Goal: Transaction & Acquisition: Purchase product/service

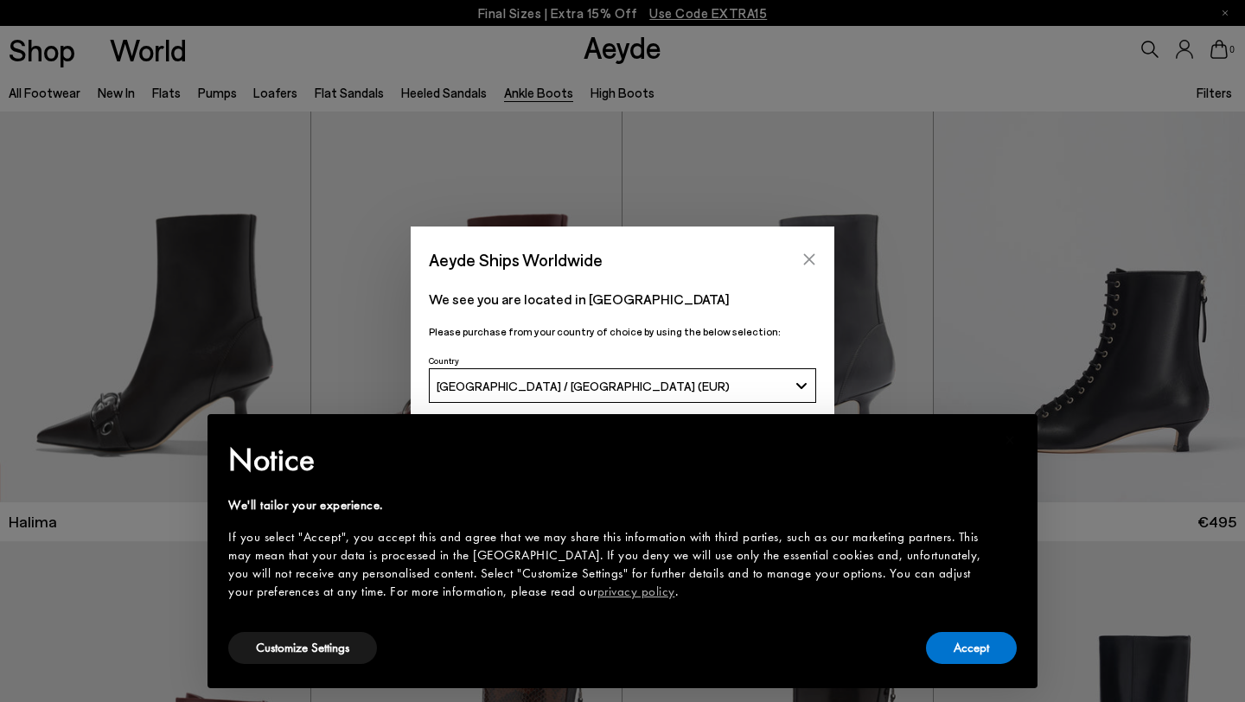
click at [806, 258] on icon "Close" at bounding box center [809, 259] width 14 height 14
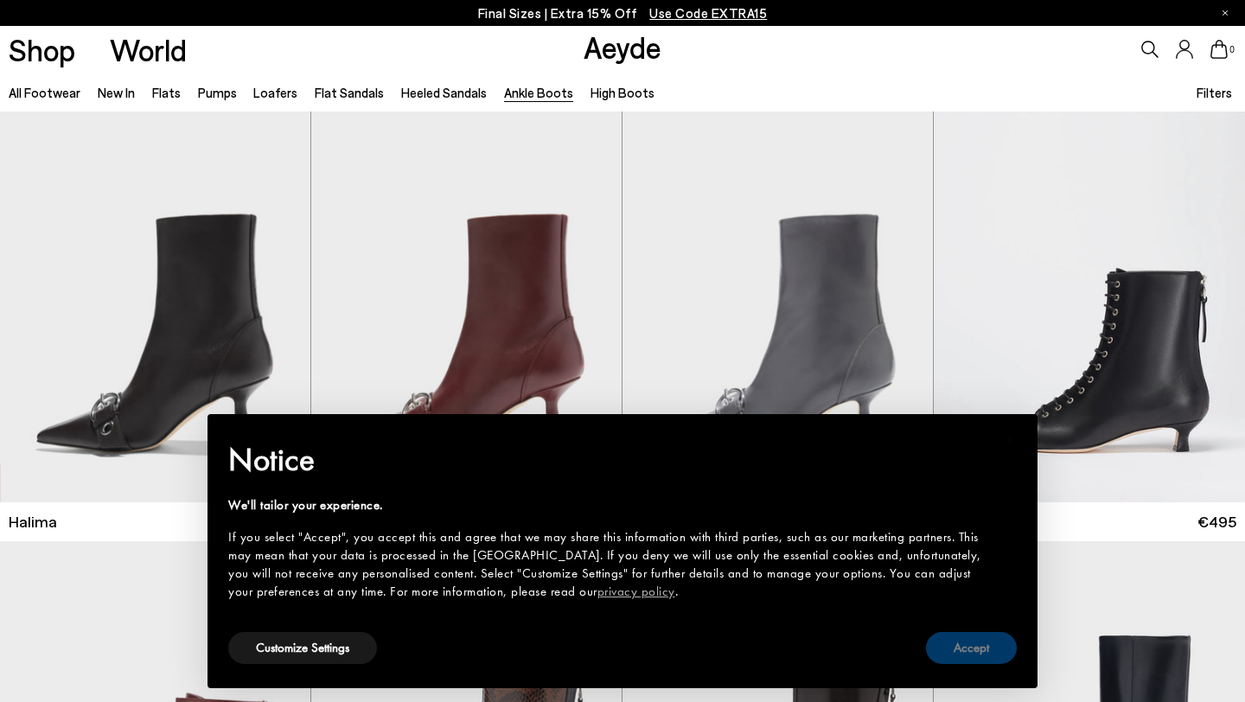
click at [975, 653] on button "Accept" at bounding box center [971, 648] width 91 height 32
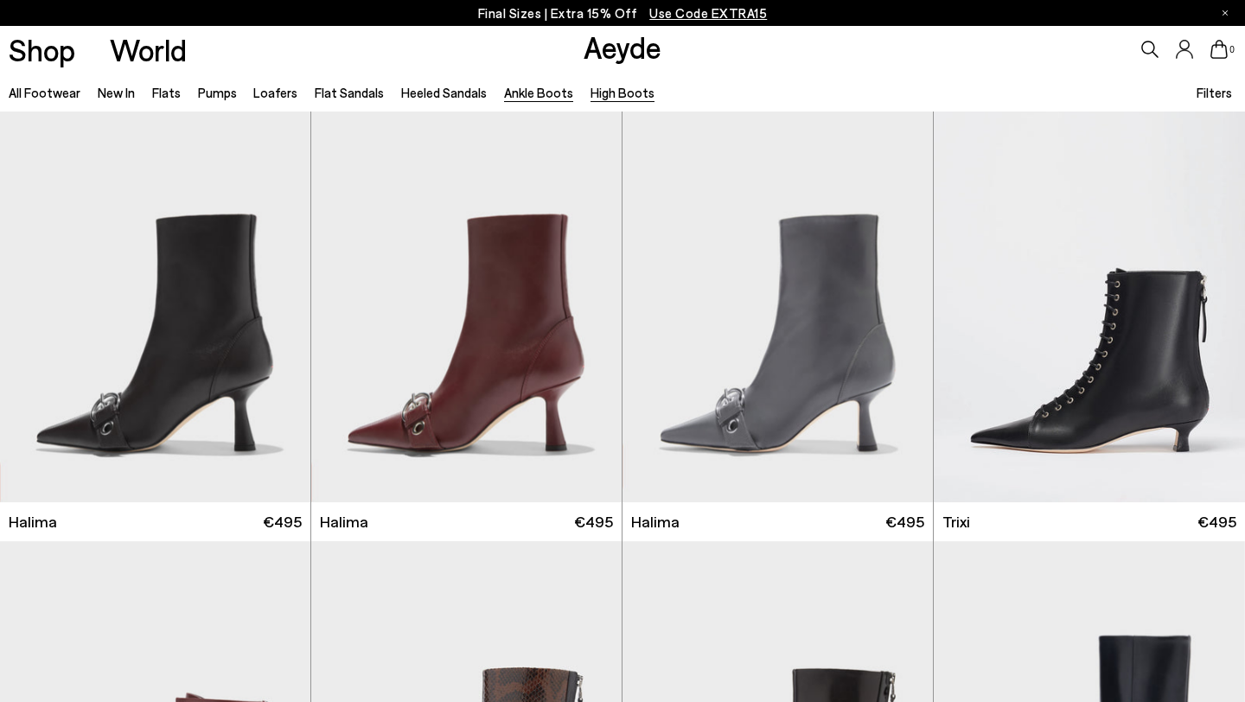
click at [603, 92] on link "High Boots" at bounding box center [622, 93] width 64 height 16
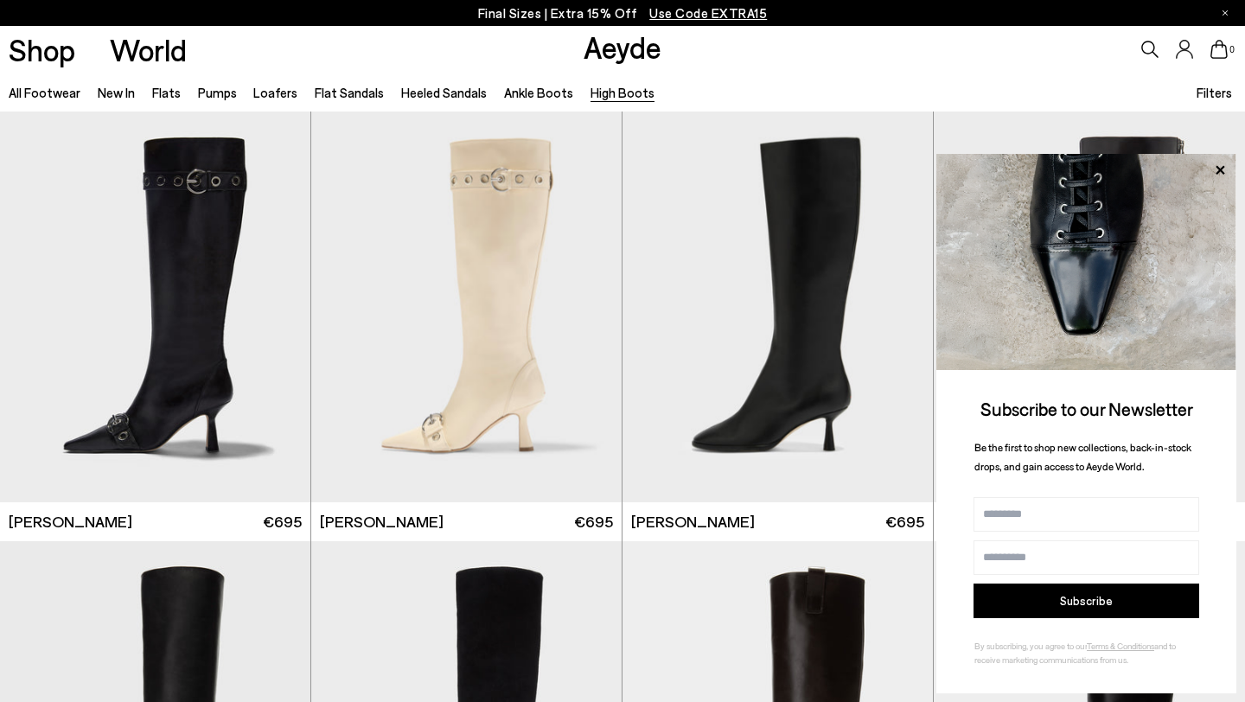
click at [617, 98] on link "High Boots" at bounding box center [622, 93] width 64 height 16
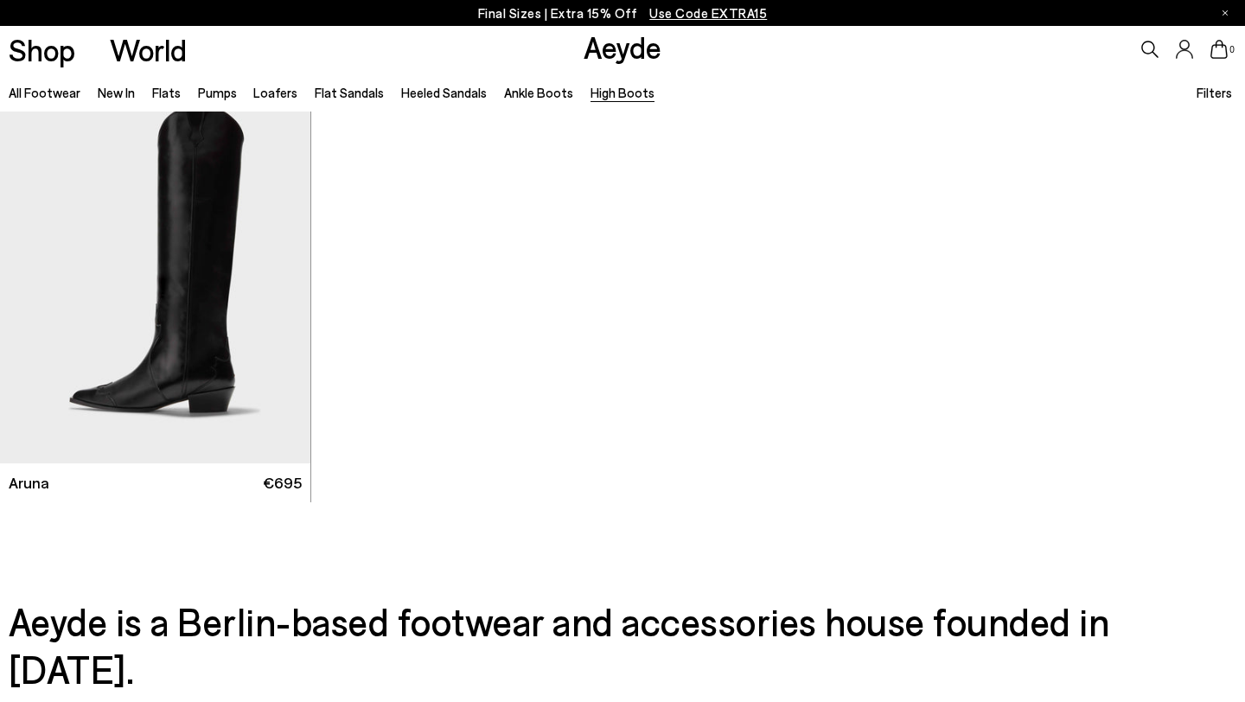
scroll to position [898, 0]
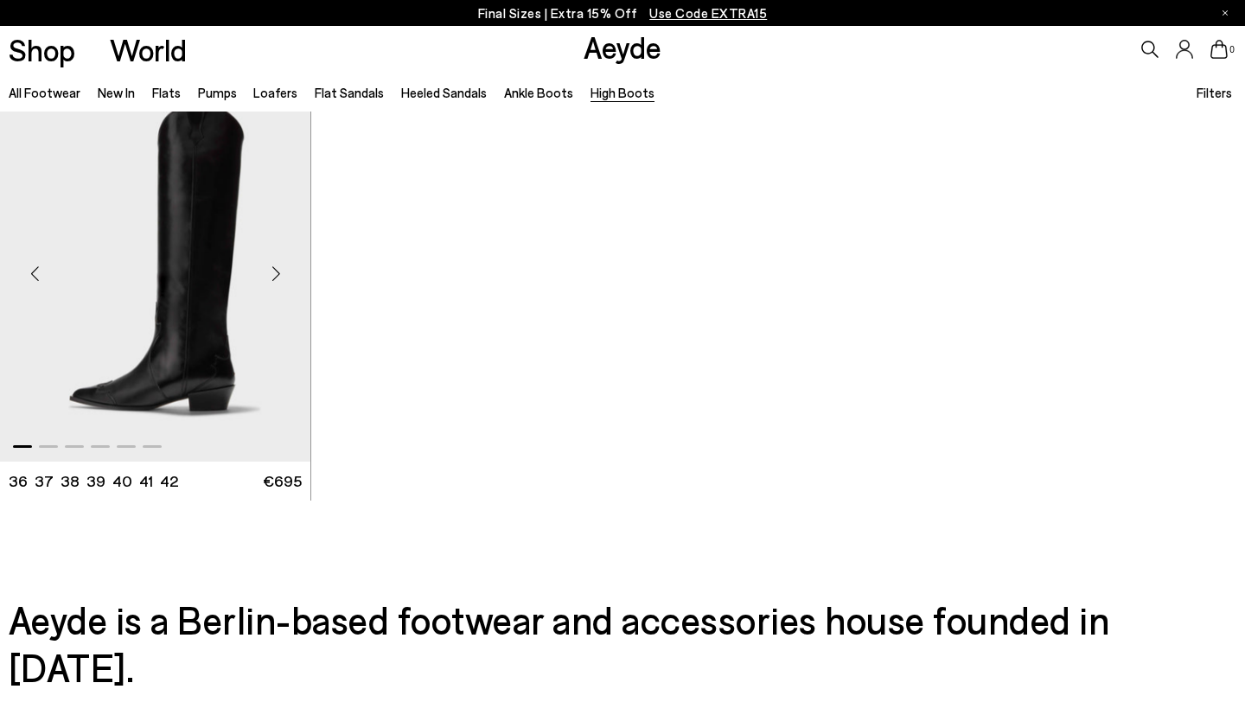
click at [185, 287] on img "1 / 6" at bounding box center [155, 267] width 310 height 390
click at [273, 268] on div "Next slide" at bounding box center [276, 274] width 52 height 52
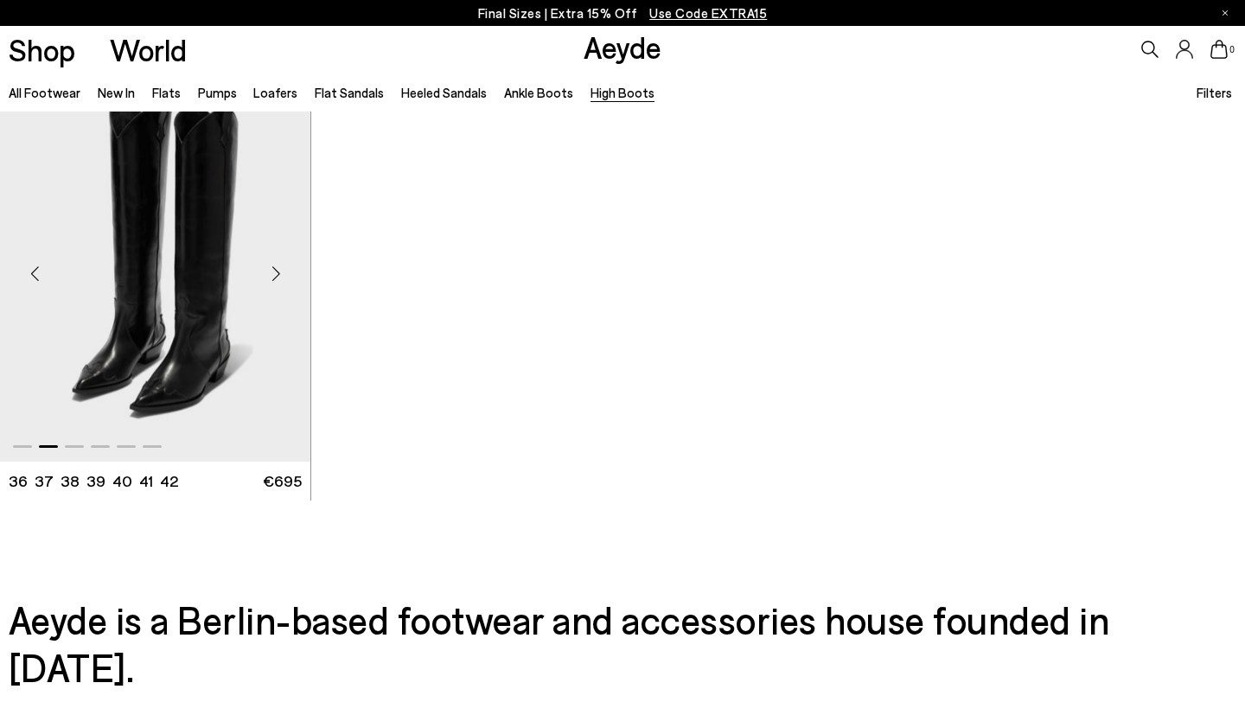
click at [273, 267] on div "Next slide" at bounding box center [276, 274] width 52 height 52
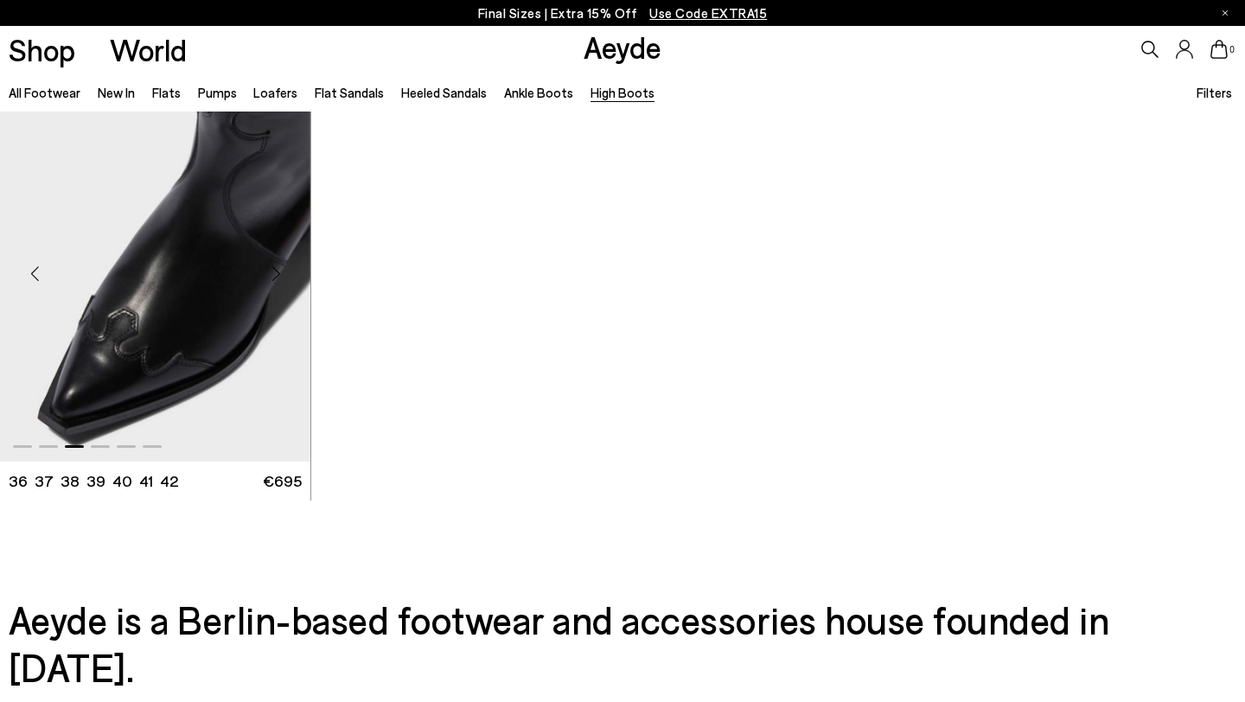
click at [273, 268] on div "Next slide" at bounding box center [276, 274] width 52 height 52
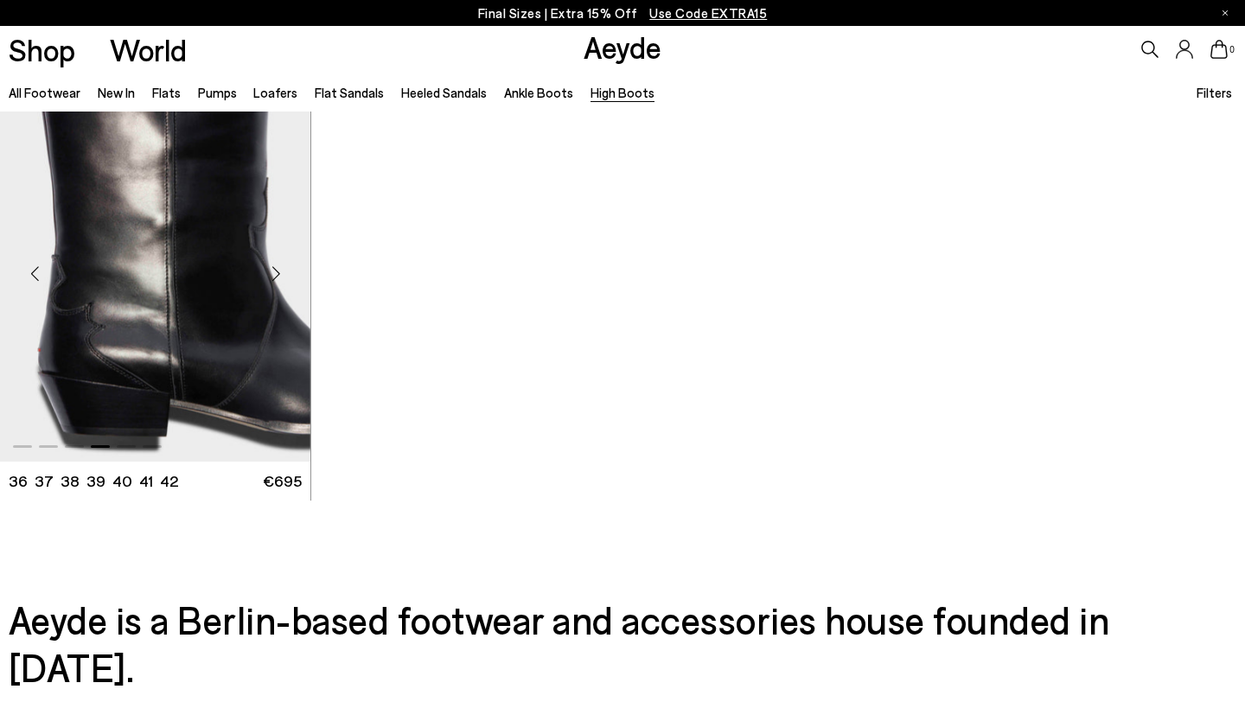
click at [273, 268] on div "Next slide" at bounding box center [276, 274] width 52 height 52
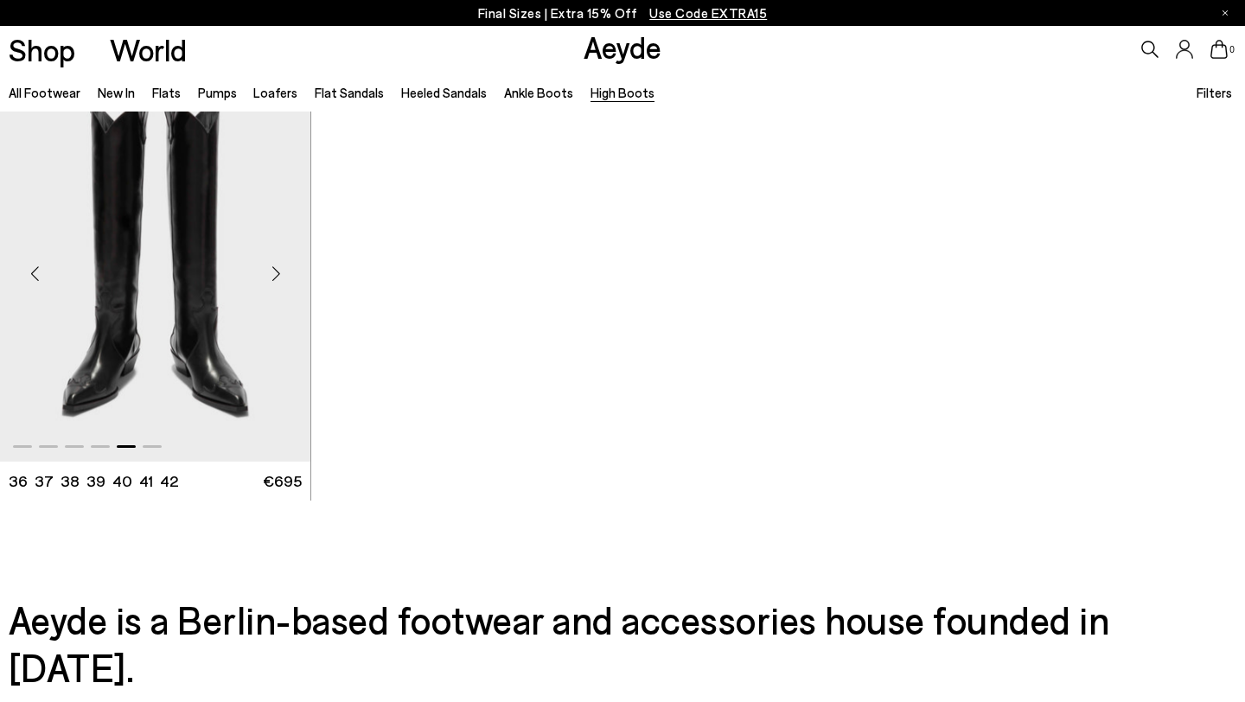
click at [274, 269] on div "Next slide" at bounding box center [276, 274] width 52 height 52
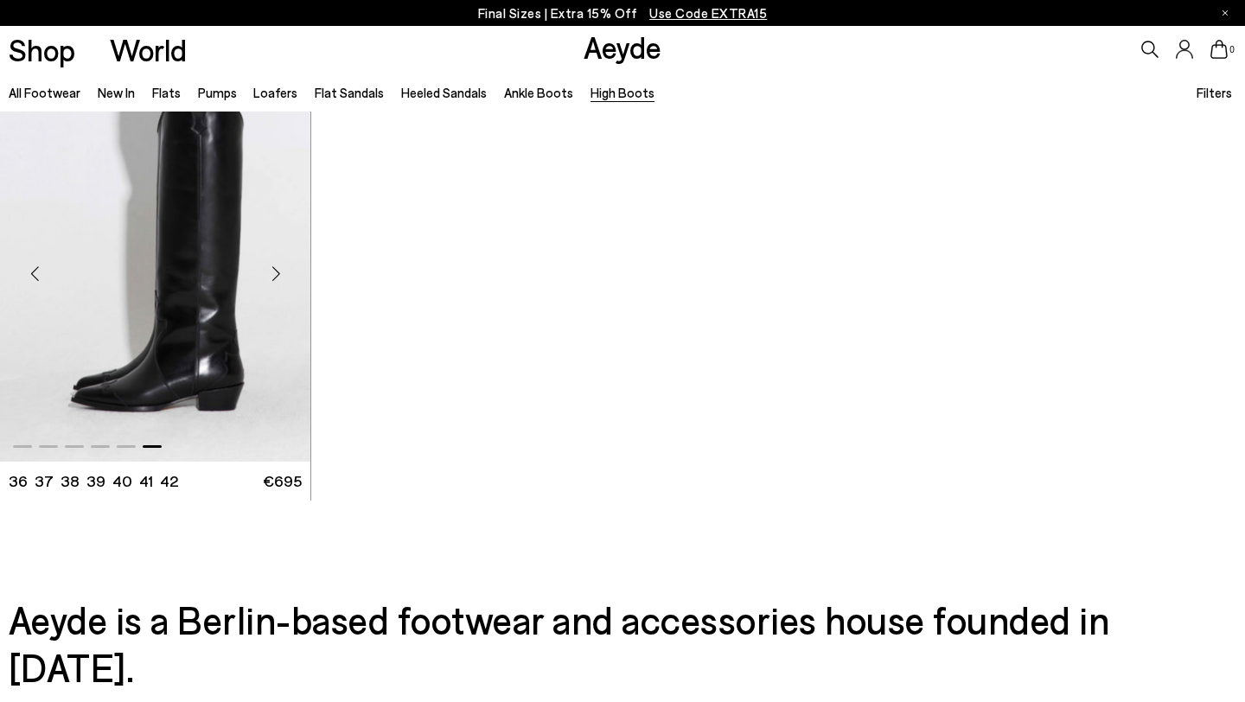
scroll to position [870, 0]
